Goal: Information Seeking & Learning: Learn about a topic

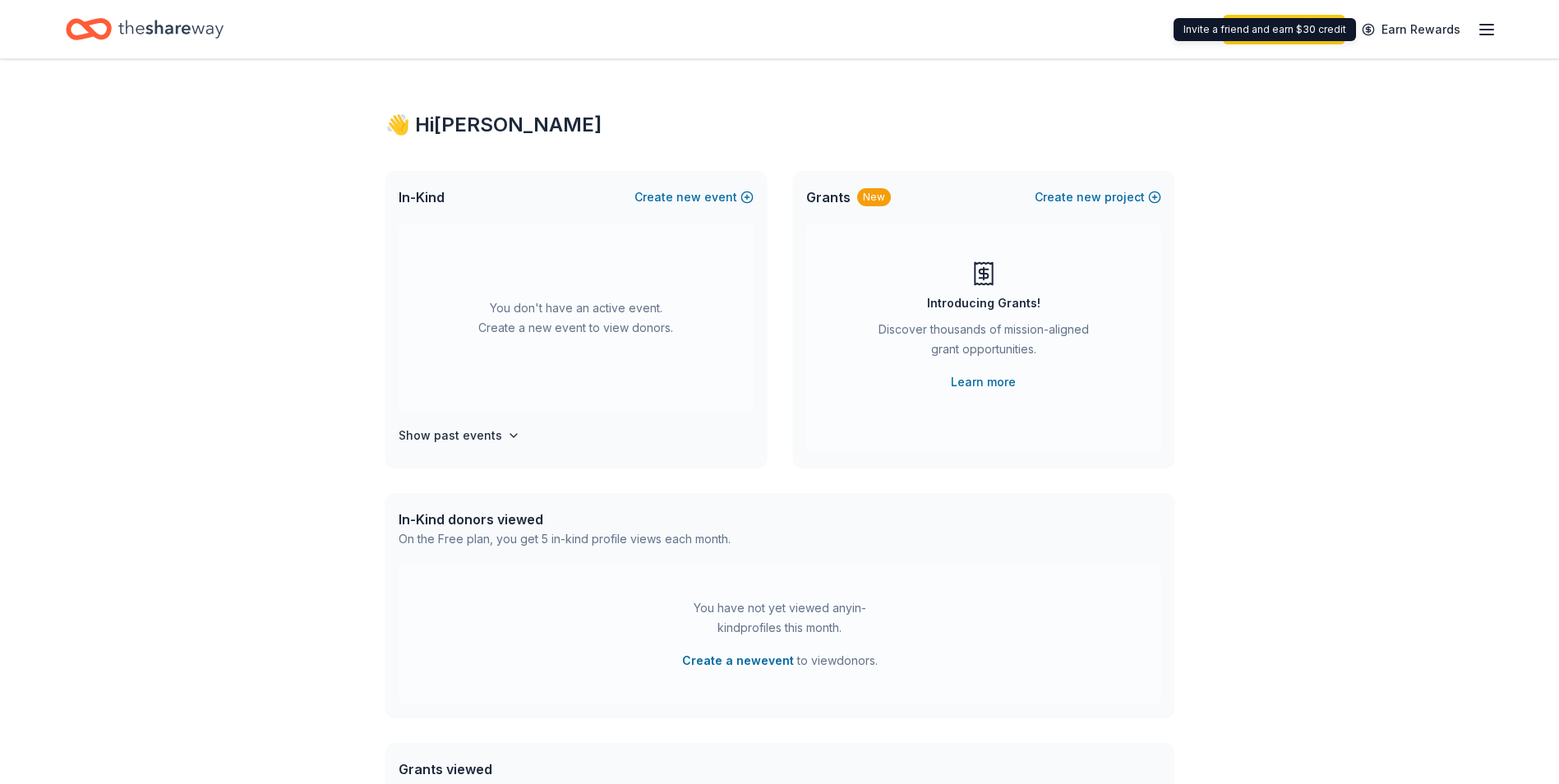
click at [1494, 30] on line "button" at bounding box center [1487, 30] width 14 height 0
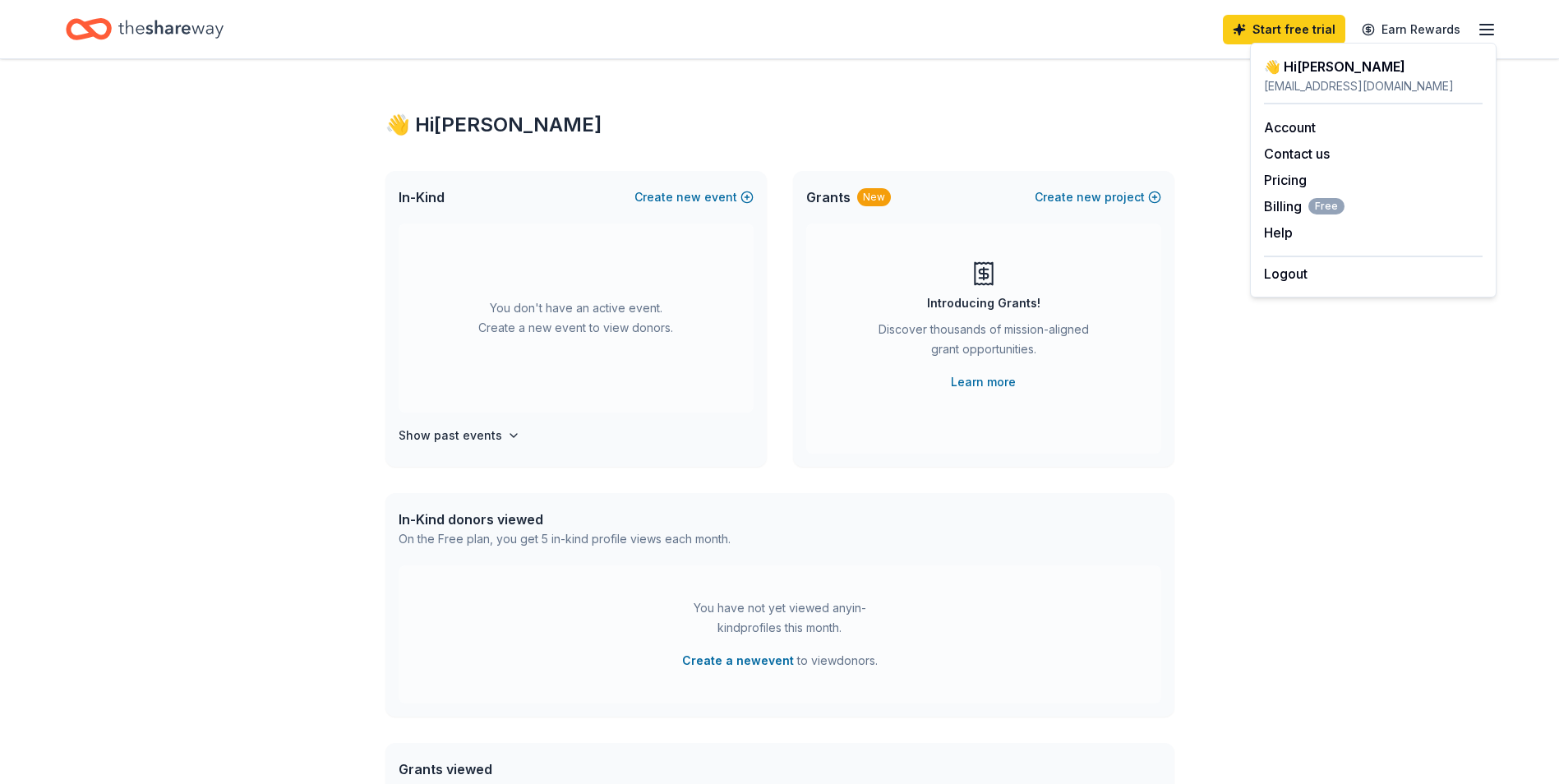
click at [1213, 503] on div "👋 Hi Debbi In-Kind Create new event You don't have an active event. Create a ne…" at bounding box center [779, 538] width 1559 height 959
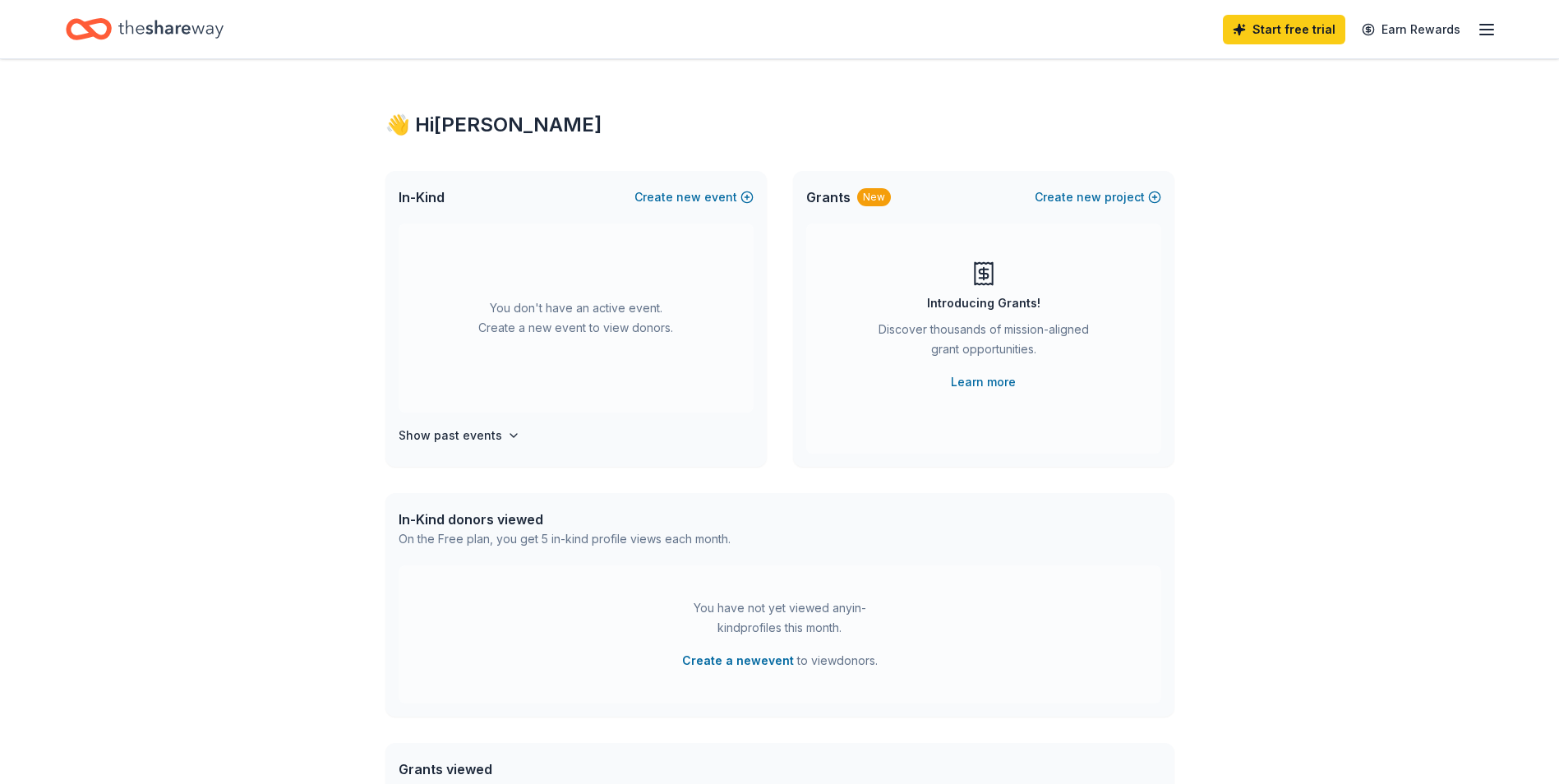
click at [878, 203] on div "New" at bounding box center [874, 197] width 33 height 18
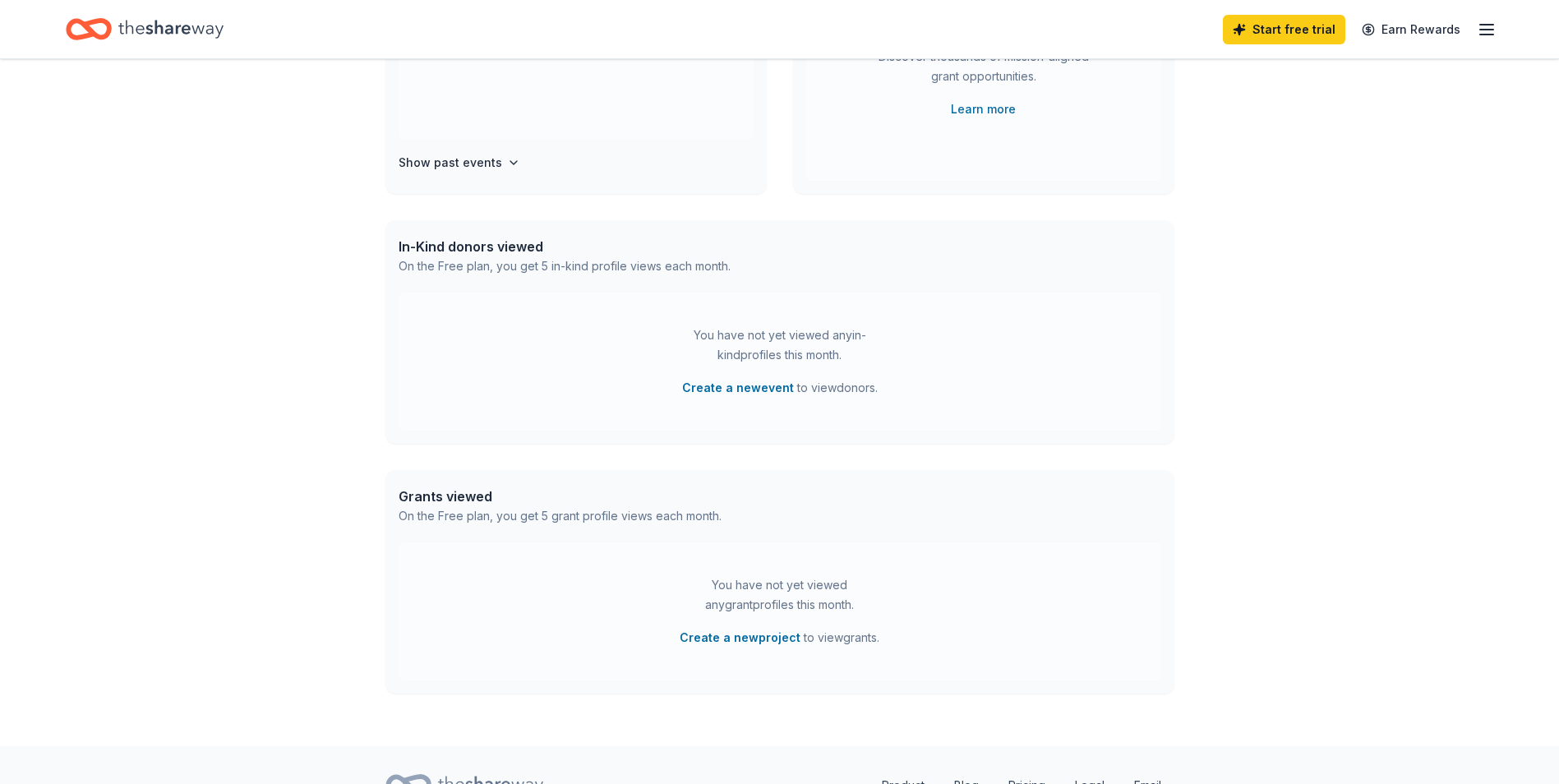
scroll to position [274, 0]
click at [133, 28] on icon "Home" at bounding box center [171, 29] width 105 height 18
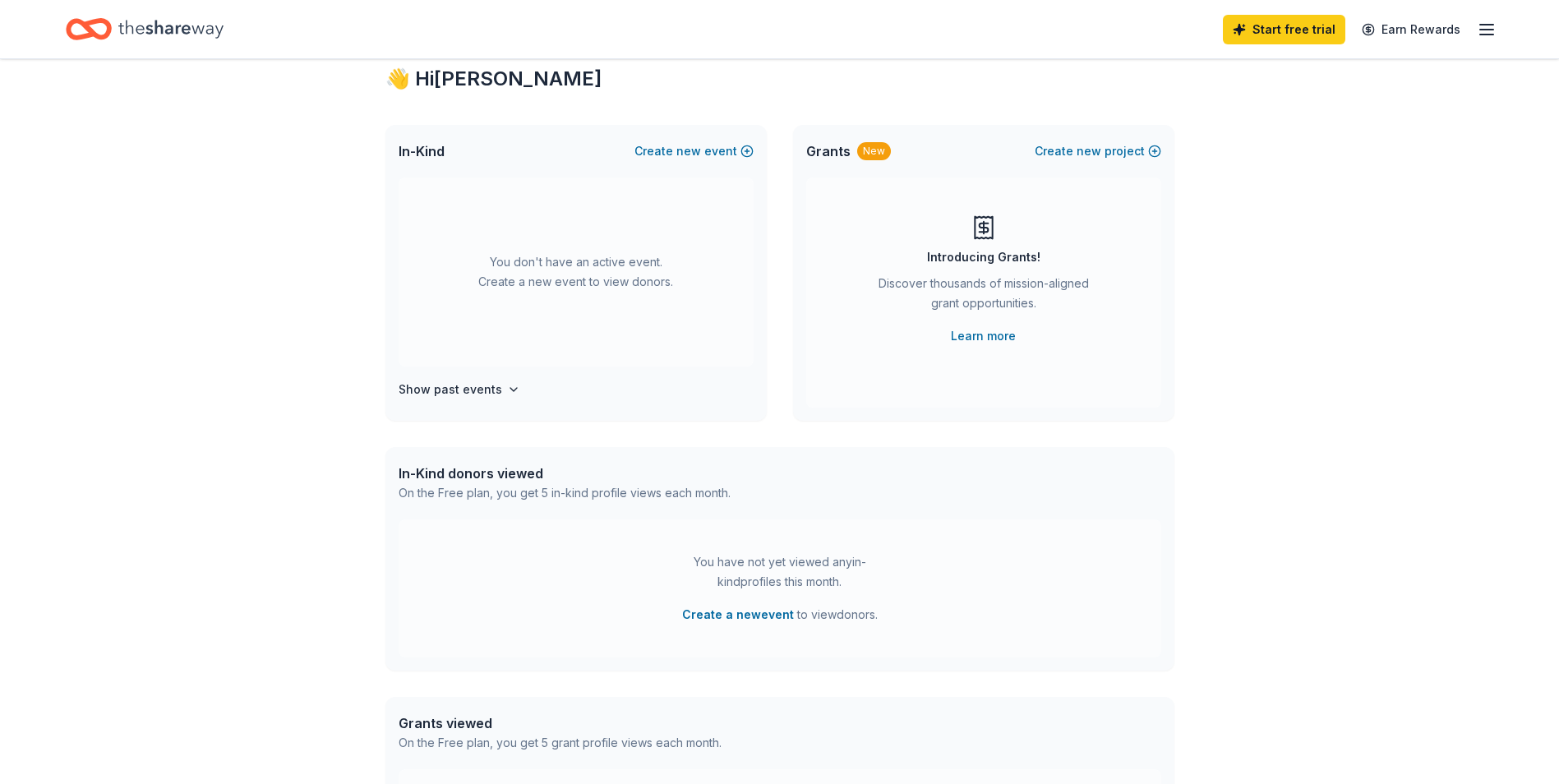
scroll to position [0, 0]
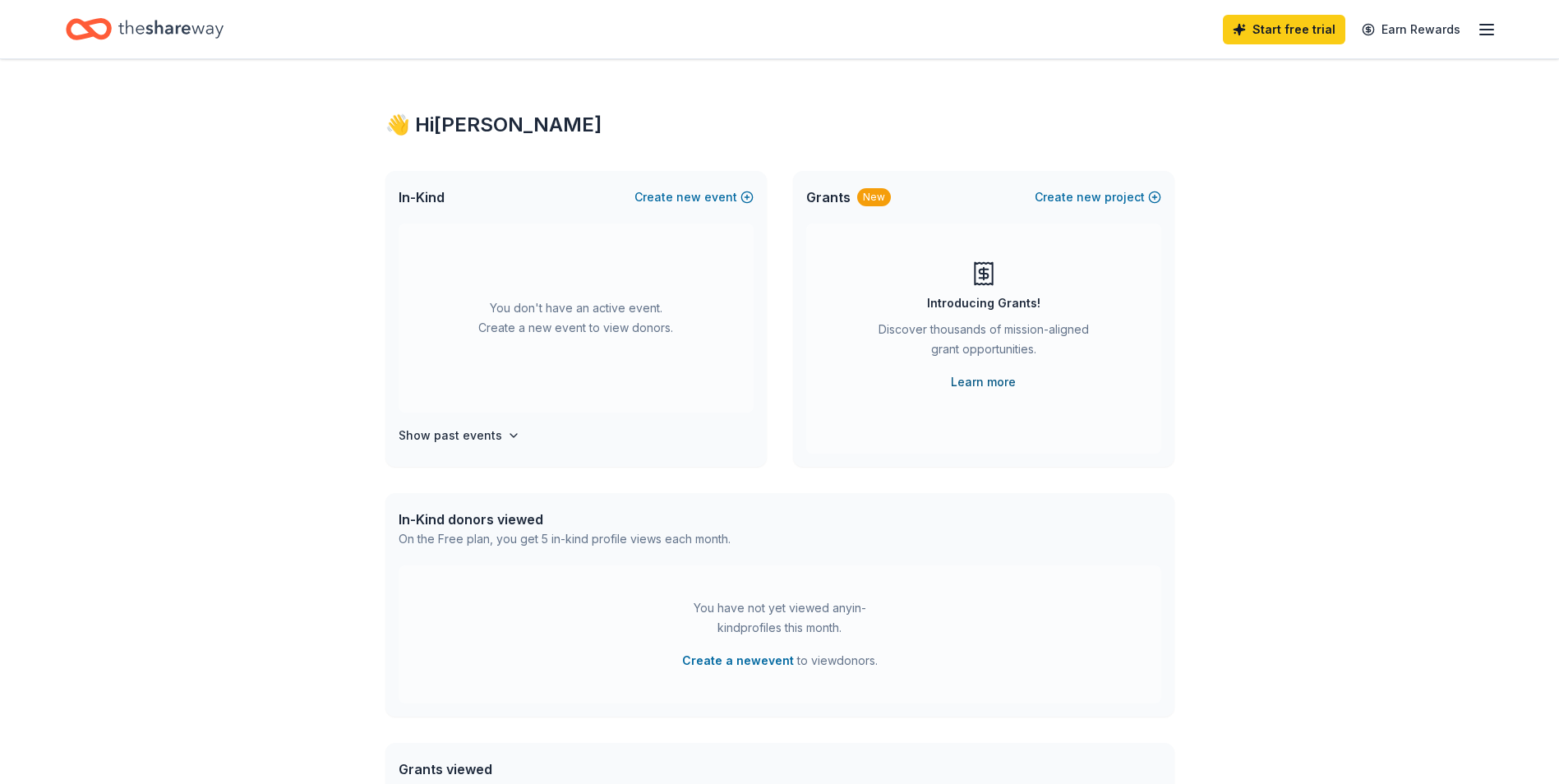
click at [991, 376] on link "Learn more" at bounding box center [983, 382] width 65 height 20
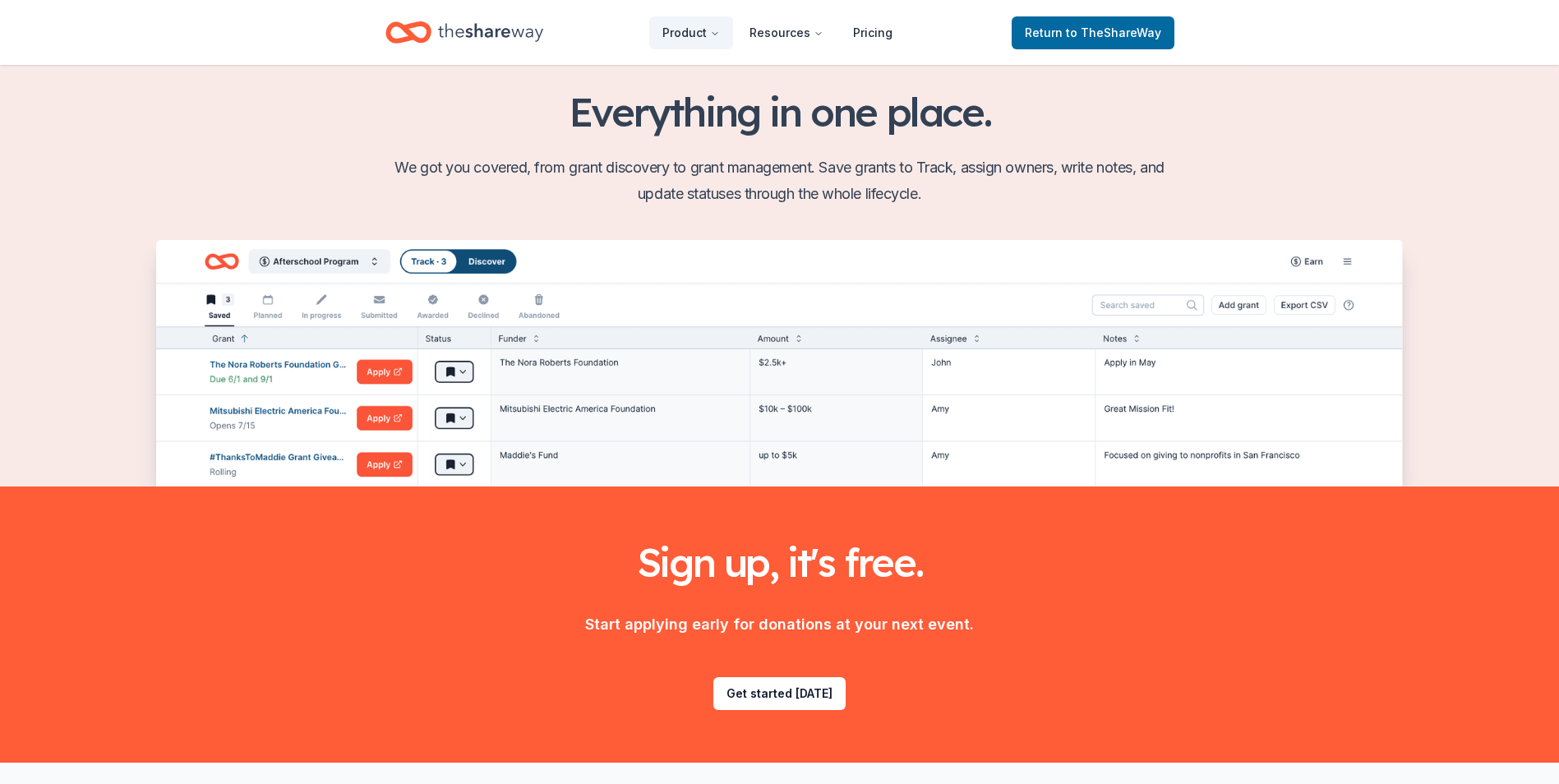
scroll to position [1958, 0]
